Goal: Information Seeking & Learning: Learn about a topic

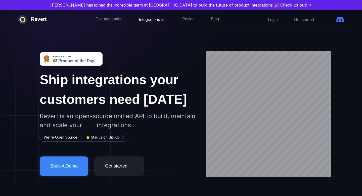
click at [139, 19] on span "Integrations" at bounding box center [152, 19] width 27 height 4
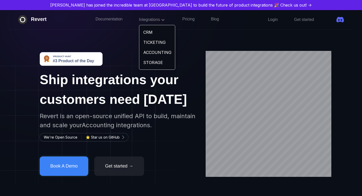
click at [139, 32] on link "CRM" at bounding box center [157, 32] width 36 height 10
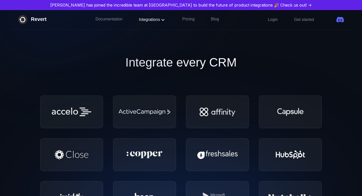
click at [139, 19] on span "Integrations" at bounding box center [152, 19] width 27 height 4
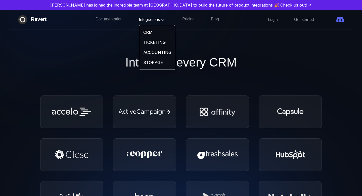
click at [141, 52] on link "ACCOUNTING" at bounding box center [157, 52] width 36 height 10
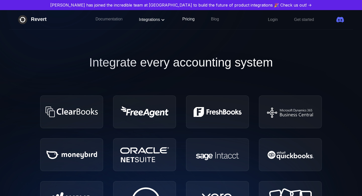
click at [182, 17] on link "Pricing" at bounding box center [188, 19] width 12 height 7
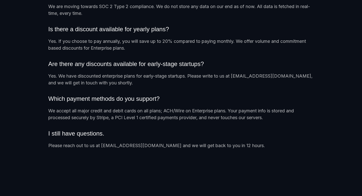
scroll to position [683, 0]
